Goal: Task Accomplishment & Management: Manage account settings

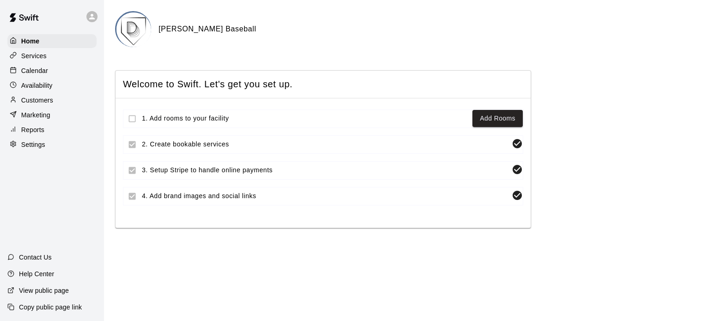
click at [50, 81] on div "Availability" at bounding box center [51, 86] width 89 height 14
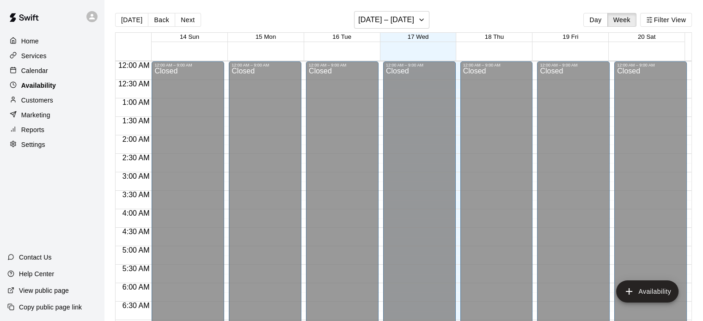
scroll to position [361, 0]
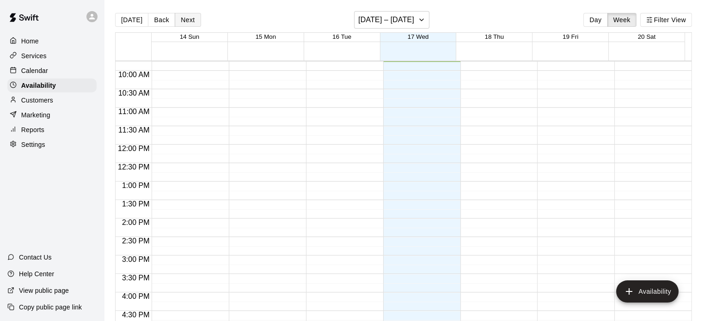
click at [180, 21] on button "Next" at bounding box center [188, 20] width 26 height 14
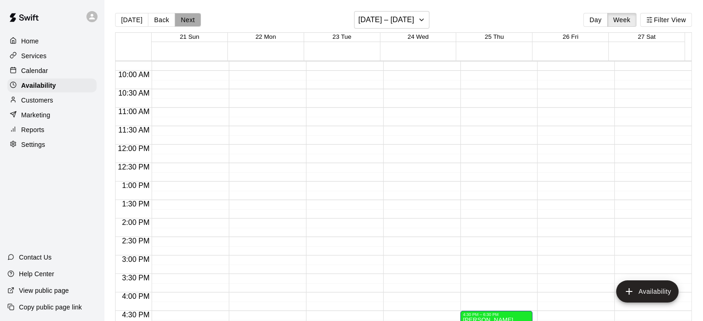
click at [180, 21] on button "Next" at bounding box center [188, 20] width 26 height 14
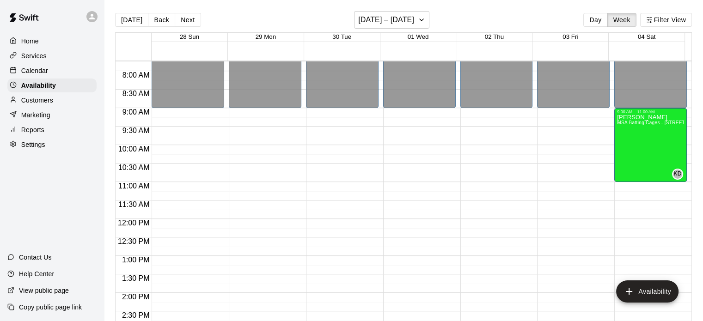
scroll to position [285, 0]
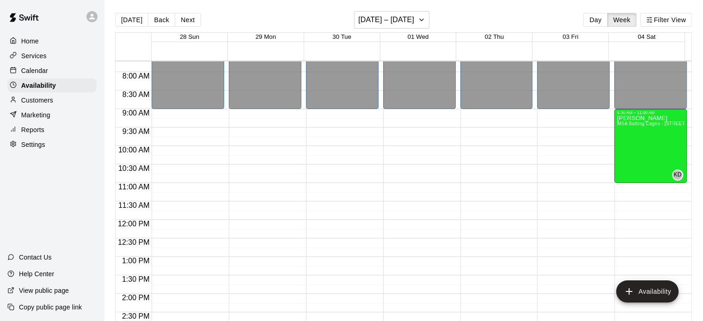
click at [39, 73] on p "Calendar" at bounding box center [34, 70] width 27 height 9
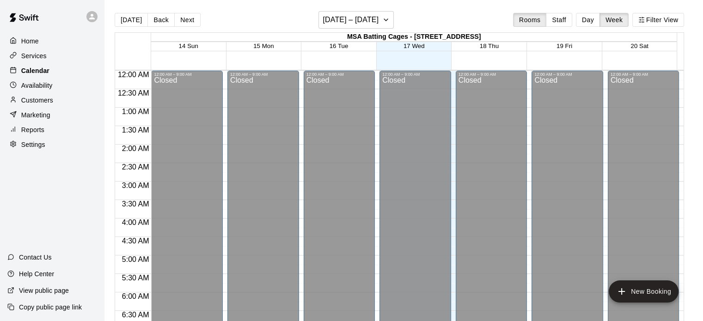
scroll to position [361, 0]
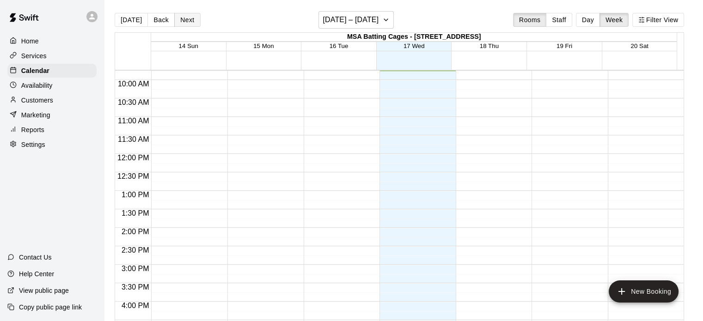
click at [184, 24] on button "Next" at bounding box center [187, 20] width 26 height 14
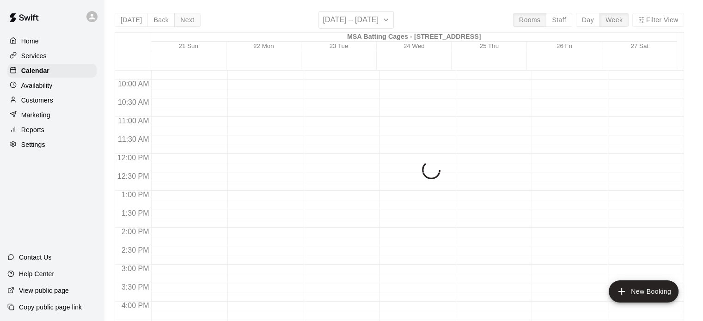
click at [184, 24] on div "[DATE] Back Next [DATE] – [DATE] Rooms Staff Day Week Filter View MSA Batting C…" at bounding box center [400, 171] width 570 height 321
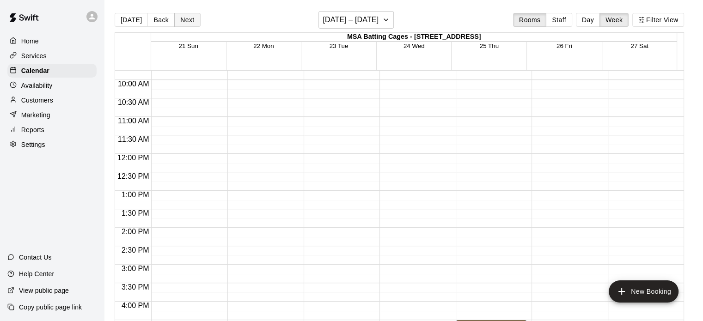
click at [184, 24] on button "Next" at bounding box center [187, 20] width 26 height 14
click at [55, 87] on div "Availability" at bounding box center [51, 86] width 89 height 14
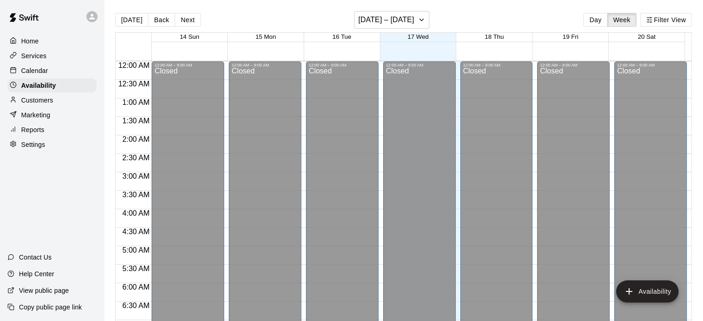
scroll to position [361, 0]
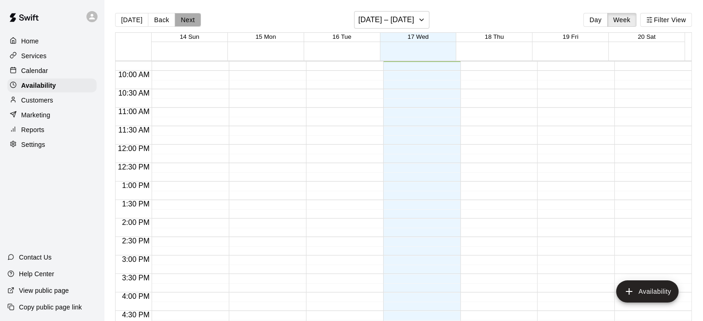
click at [195, 18] on button "Next" at bounding box center [188, 20] width 26 height 14
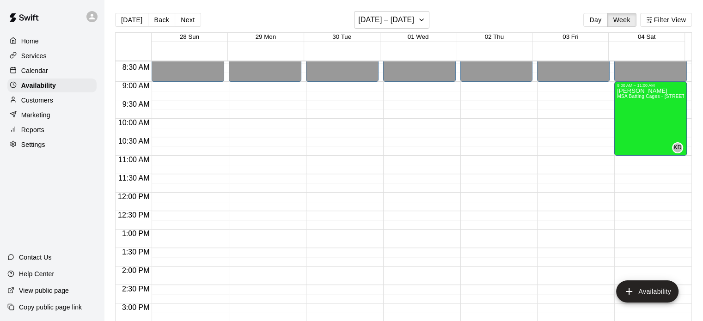
scroll to position [308, 0]
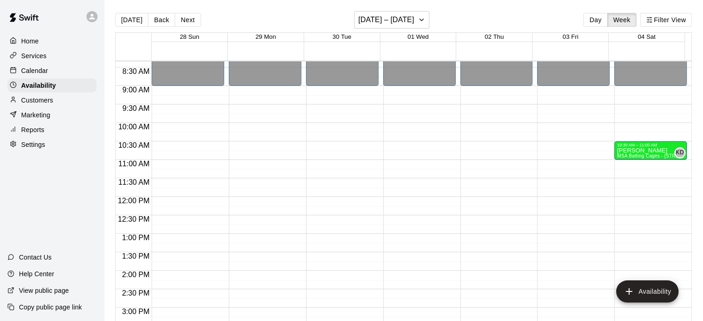
drag, startPoint x: 645, startPoint y: 87, endPoint x: 649, endPoint y: 142, distance: 55.2
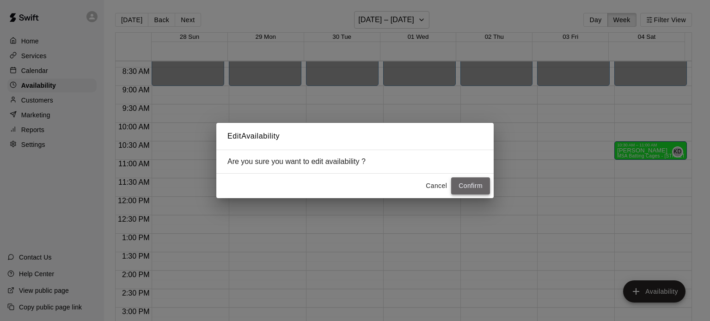
click at [472, 188] on button "Confirm" at bounding box center [470, 186] width 39 height 17
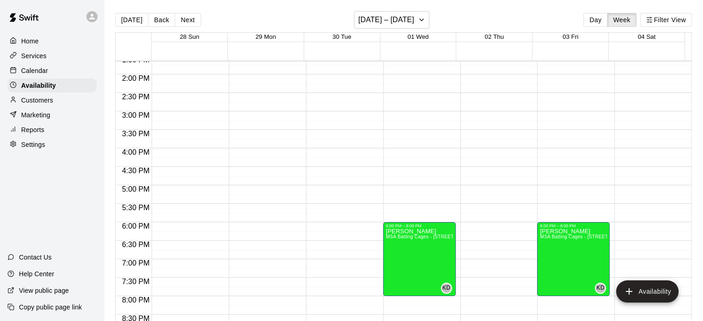
scroll to position [505, 0]
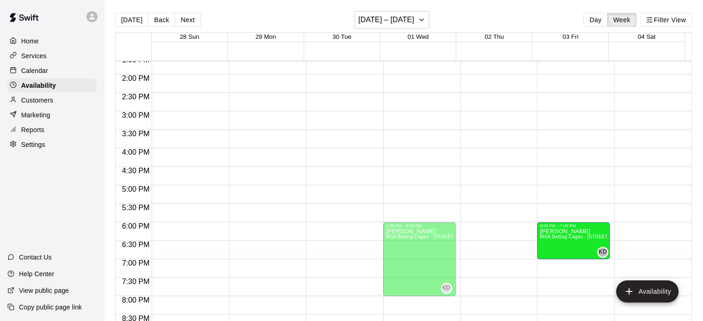
drag, startPoint x: 569, startPoint y: 293, endPoint x: 563, endPoint y: 263, distance: 31.0
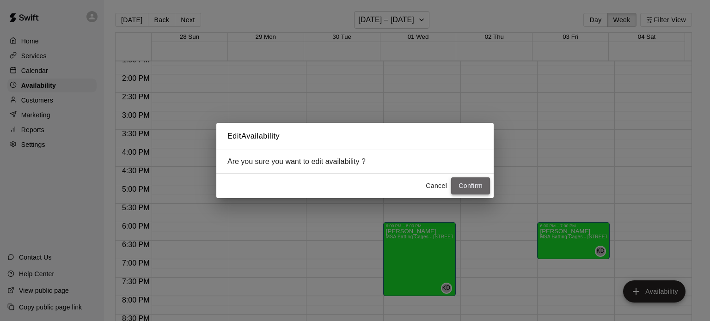
click at [469, 185] on button "Confirm" at bounding box center [470, 186] width 39 height 17
